Goal: Information Seeking & Learning: Check status

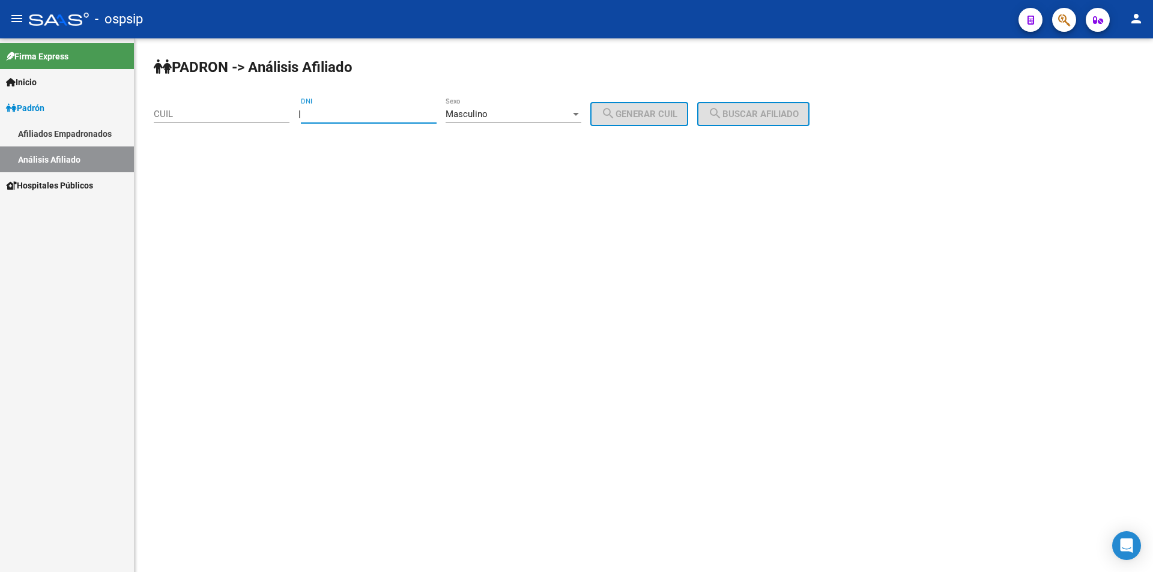
click at [399, 118] on input "DNI" at bounding box center [369, 114] width 136 height 11
type input "38926648"
drag, startPoint x: 632, startPoint y: 113, endPoint x: 709, endPoint y: 115, distance: 76.9
click at [637, 112] on span "search Generar CUIL" at bounding box center [639, 114] width 76 height 11
type input "20-38926648-6"
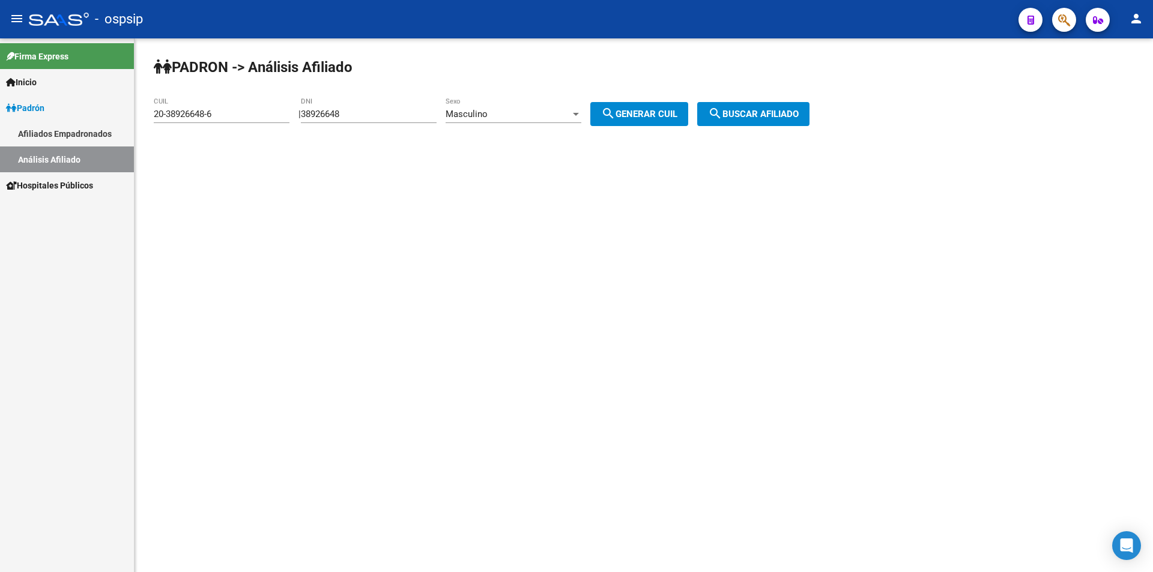
click at [763, 126] on div "PADRON -> Análisis Afiliado 20-38926648-6 CUIL | 38926648 DNI Masculino Sexo se…" at bounding box center [644, 101] width 1018 height 126
click at [756, 104] on button "search Buscar afiliado" at bounding box center [753, 114] width 112 height 24
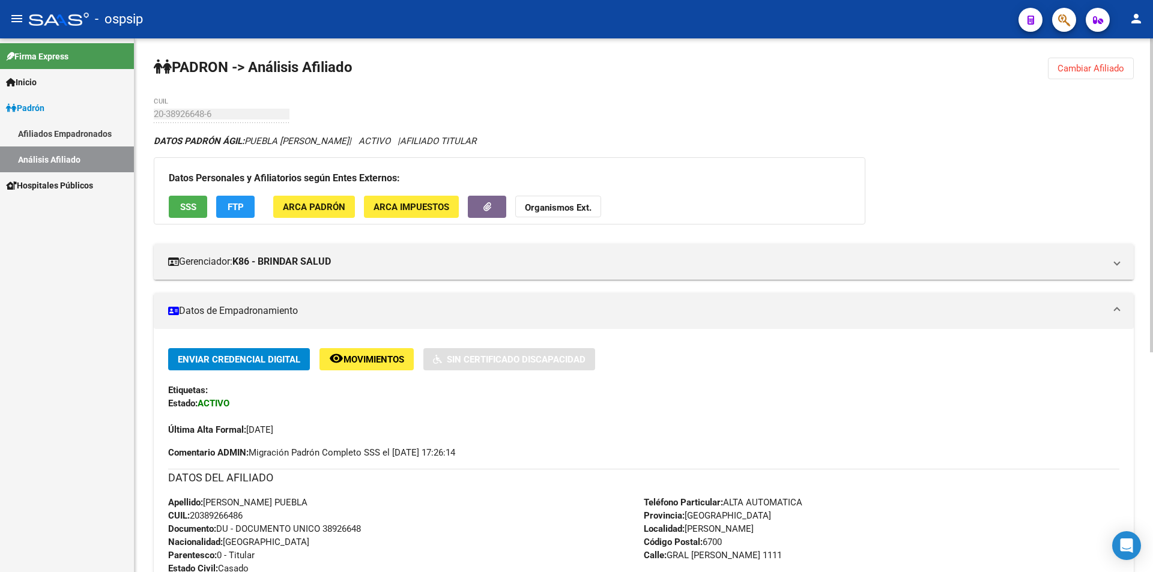
click at [1080, 61] on button "Cambiar Afiliado" at bounding box center [1091, 69] width 86 height 22
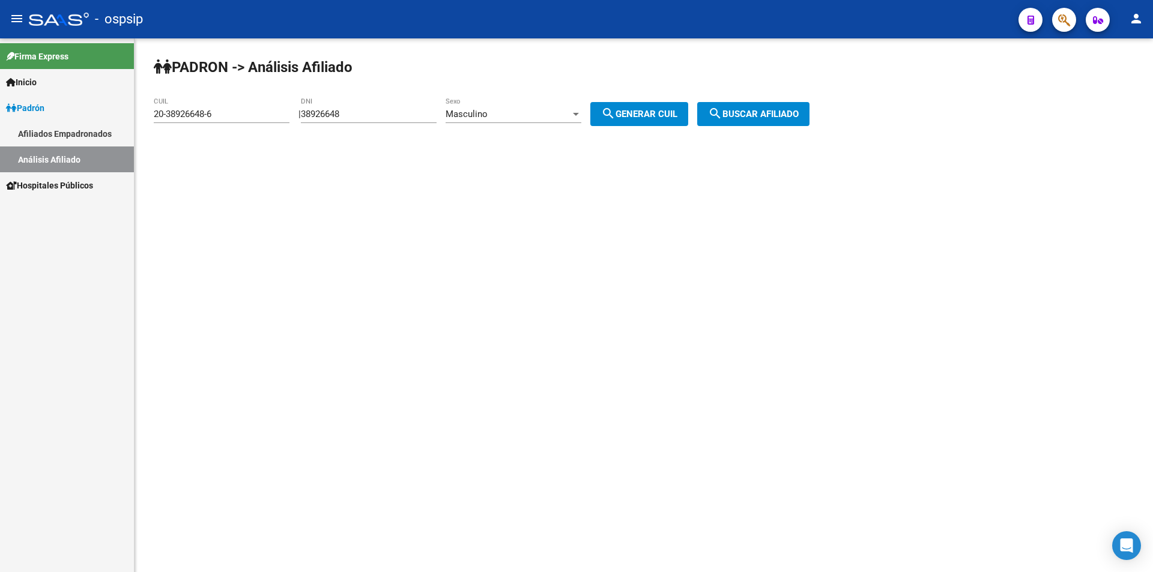
click at [463, 109] on span "Masculino" at bounding box center [467, 114] width 42 height 11
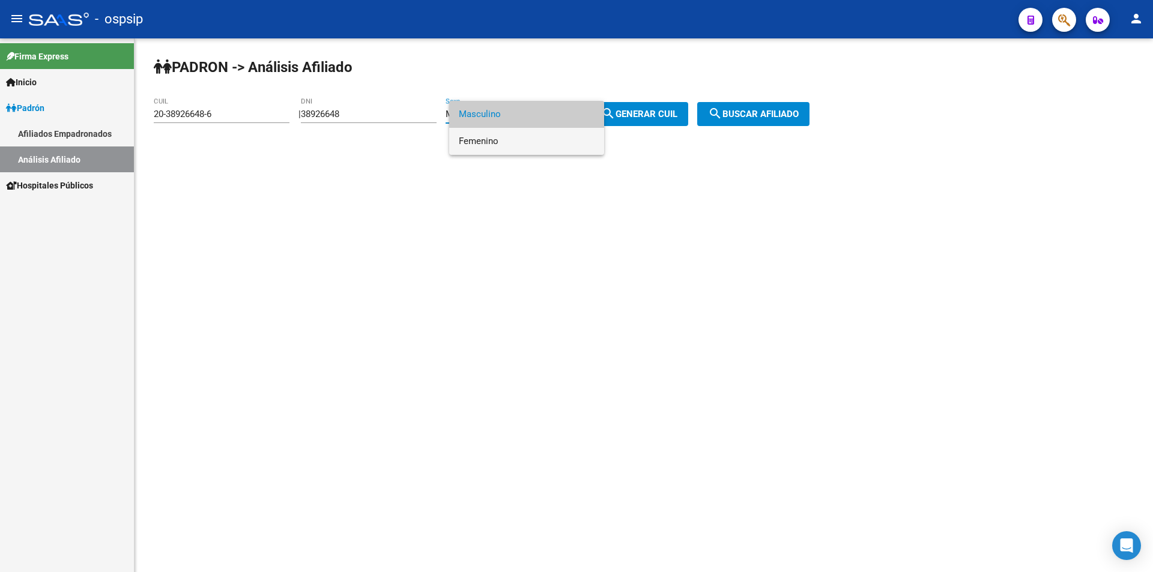
click at [479, 139] on span "Femenino" at bounding box center [527, 141] width 136 height 27
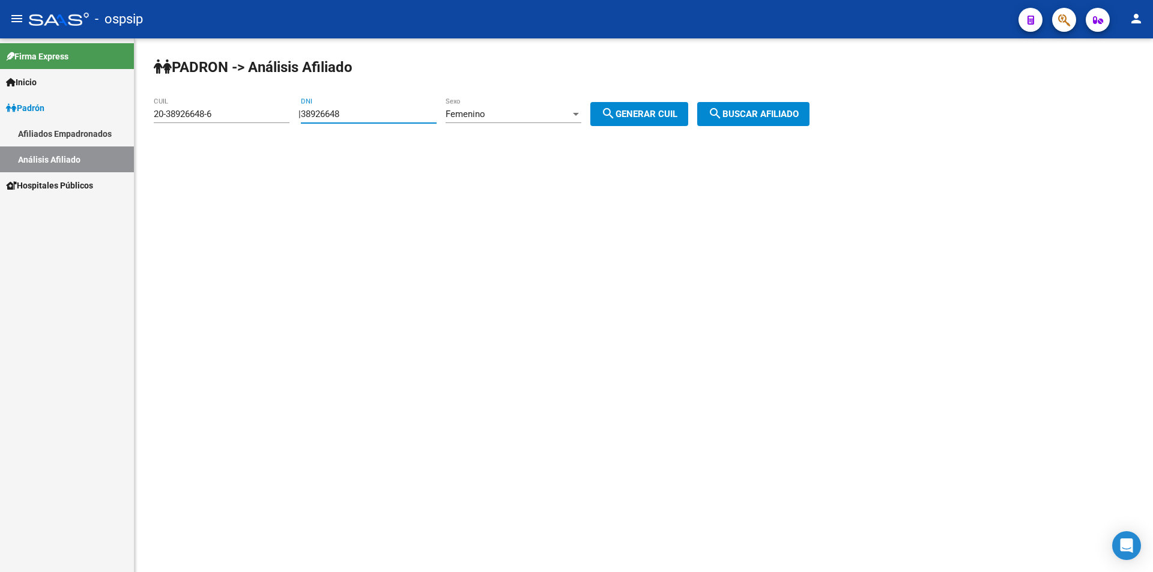
drag, startPoint x: 393, startPoint y: 109, endPoint x: 196, endPoint y: 115, distance: 197.1
click at [196, 115] on app-analisis-afiliado "PADRON -> Análisis Afiliado 20-38926648-6 CUIL | 38926648 DNI Femenino Sexo sea…" at bounding box center [486, 114] width 665 height 11
drag, startPoint x: 219, startPoint y: 115, endPoint x: 0, endPoint y: 129, distance: 219.6
click at [0, 129] on mat-sidenav-container "Firma Express Inicio Calendario SSS Instructivos Contacto OS Padrón Afiliados E…" at bounding box center [576, 305] width 1153 height 534
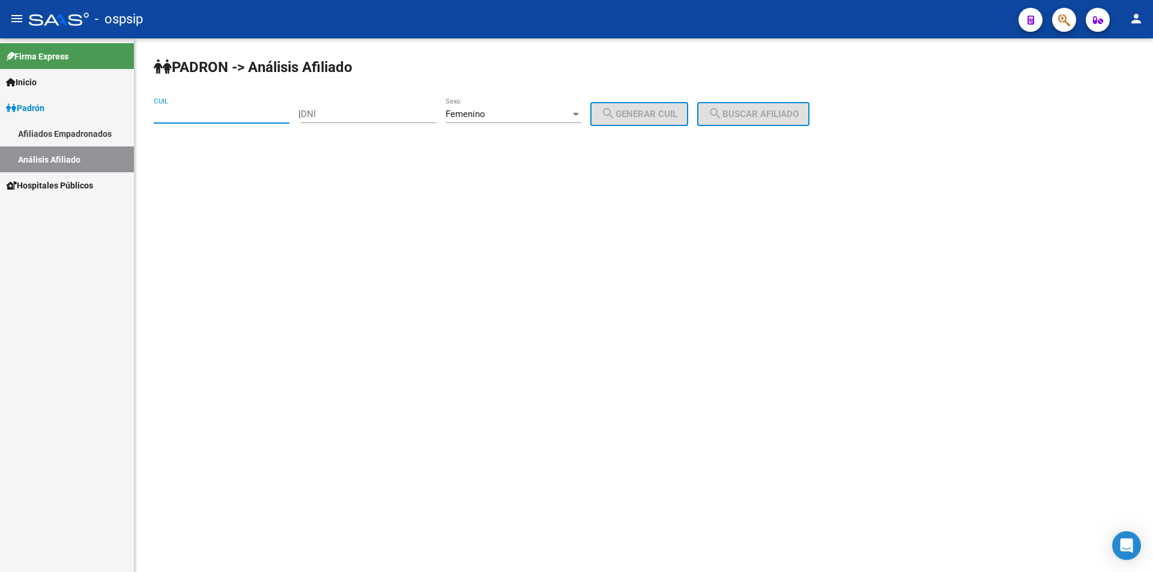
drag, startPoint x: 358, startPoint y: 112, endPoint x: 330, endPoint y: 112, distance: 28.2
click at [358, 112] on input "DNI" at bounding box center [369, 114] width 136 height 11
type input "13703896"
click at [647, 112] on span "search Generar CUIL" at bounding box center [639, 114] width 76 height 11
type input "27-13703896-5"
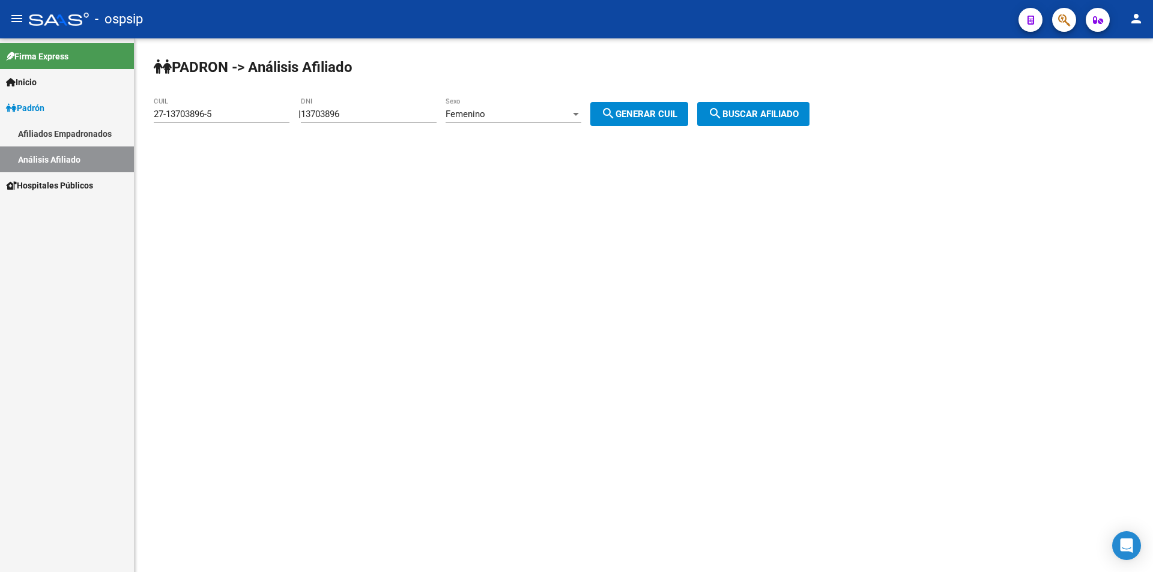
click at [755, 112] on span "search Buscar afiliado" at bounding box center [753, 114] width 91 height 11
